Goal: Information Seeking & Learning: Check status

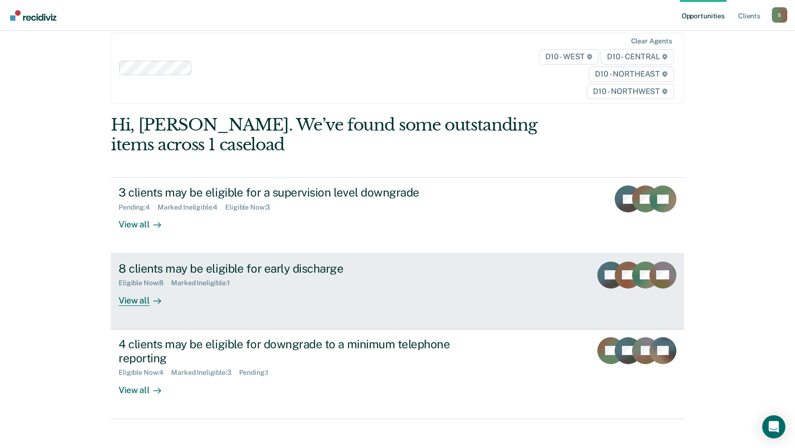
scroll to position [21, 0]
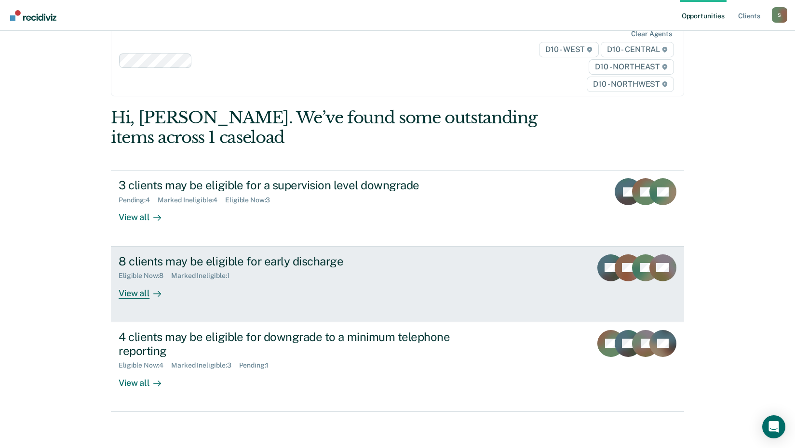
click at [141, 289] on div "View all" at bounding box center [146, 289] width 54 height 19
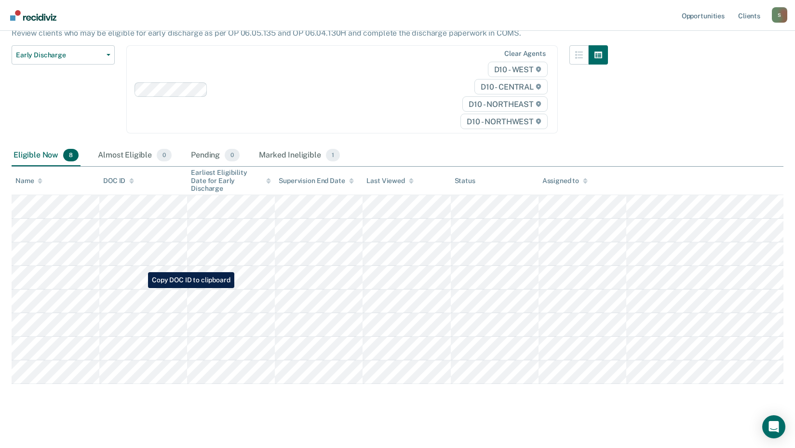
scroll to position [94, 0]
